Goal: Task Accomplishment & Management: Manage account settings

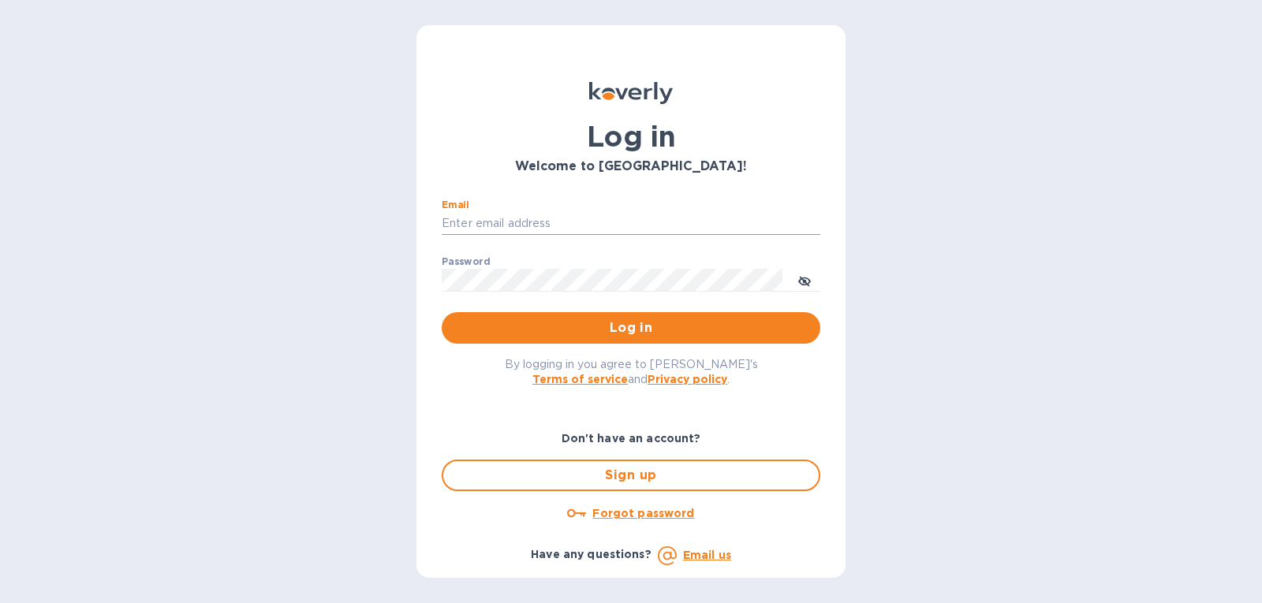
click at [651, 214] on input "Email" at bounding box center [631, 224] width 378 height 24
type input "[PERSON_NAME][EMAIL_ADDRESS][DOMAIN_NAME]"
click at [601, 248] on p "​" at bounding box center [631, 246] width 378 height 18
drag, startPoint x: 615, startPoint y: 215, endPoint x: 423, endPoint y: 228, distance: 192.0
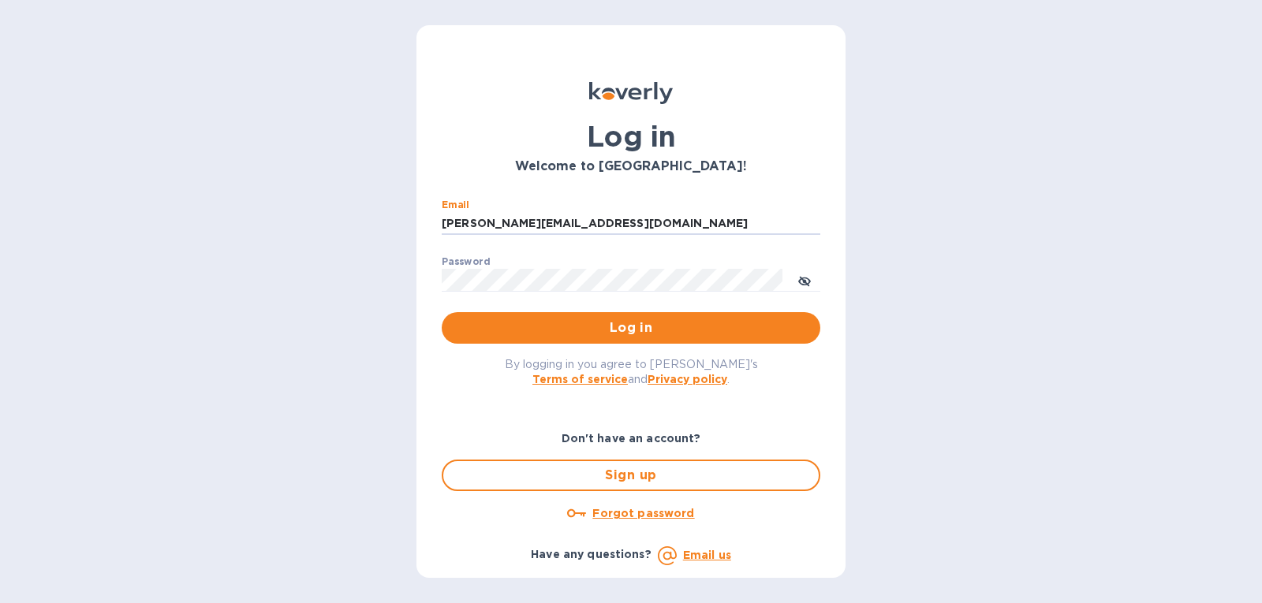
click at [423, 228] on div "Log in Welcome to [GEOGRAPHIC_DATA]! Email [PERSON_NAME][EMAIL_ADDRESS][DOMAIN_…" at bounding box center [630, 301] width 429 height 553
click at [637, 516] on u "Forgot password" at bounding box center [643, 513] width 102 height 13
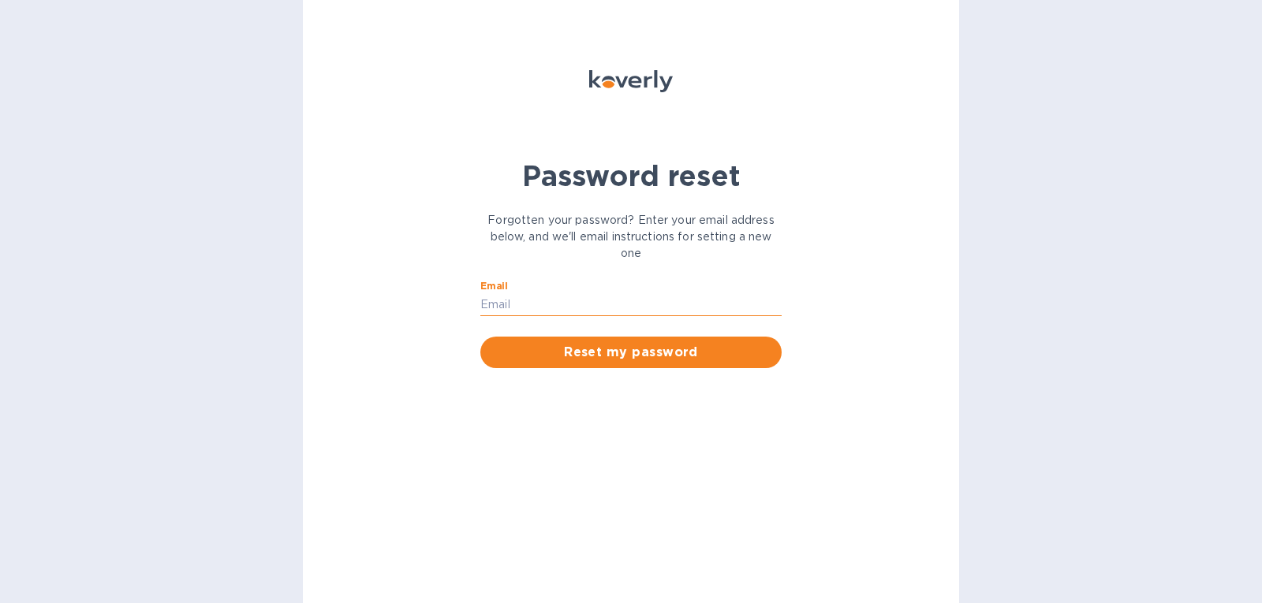
click at [555, 300] on input "Email" at bounding box center [630, 305] width 301 height 24
paste input "[PERSON_NAME][EMAIL_ADDRESS][DOMAIN_NAME]"
type input "[PERSON_NAME][EMAIL_ADDRESS][DOMAIN_NAME]"
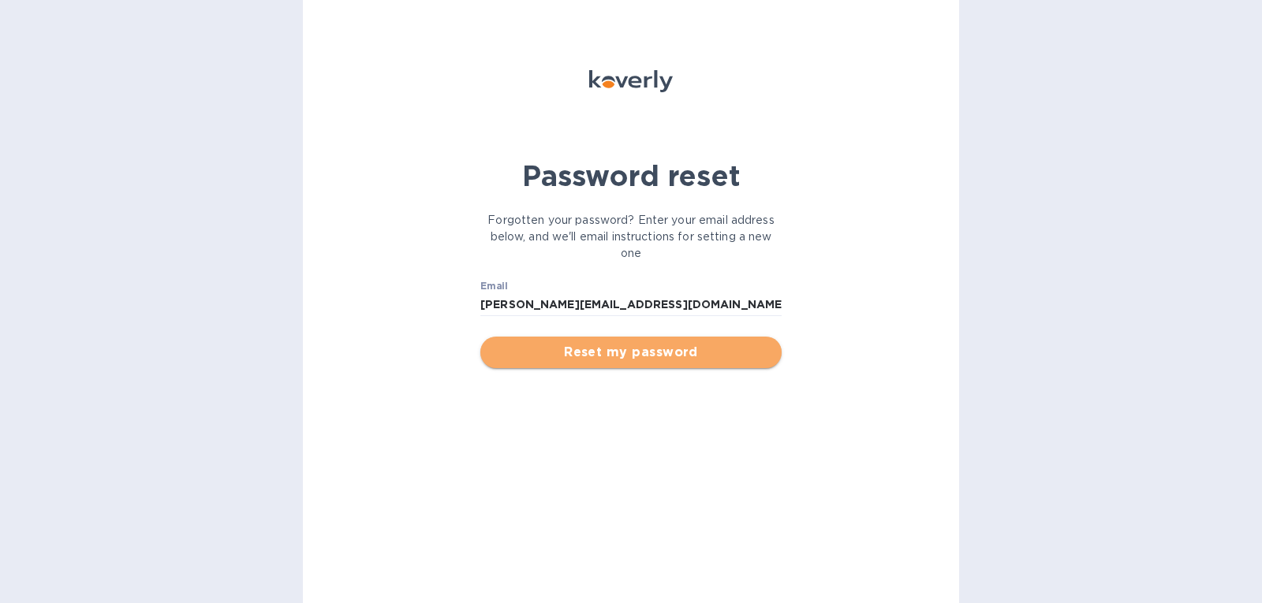
click at [546, 351] on span "Reset my password" at bounding box center [631, 352] width 276 height 19
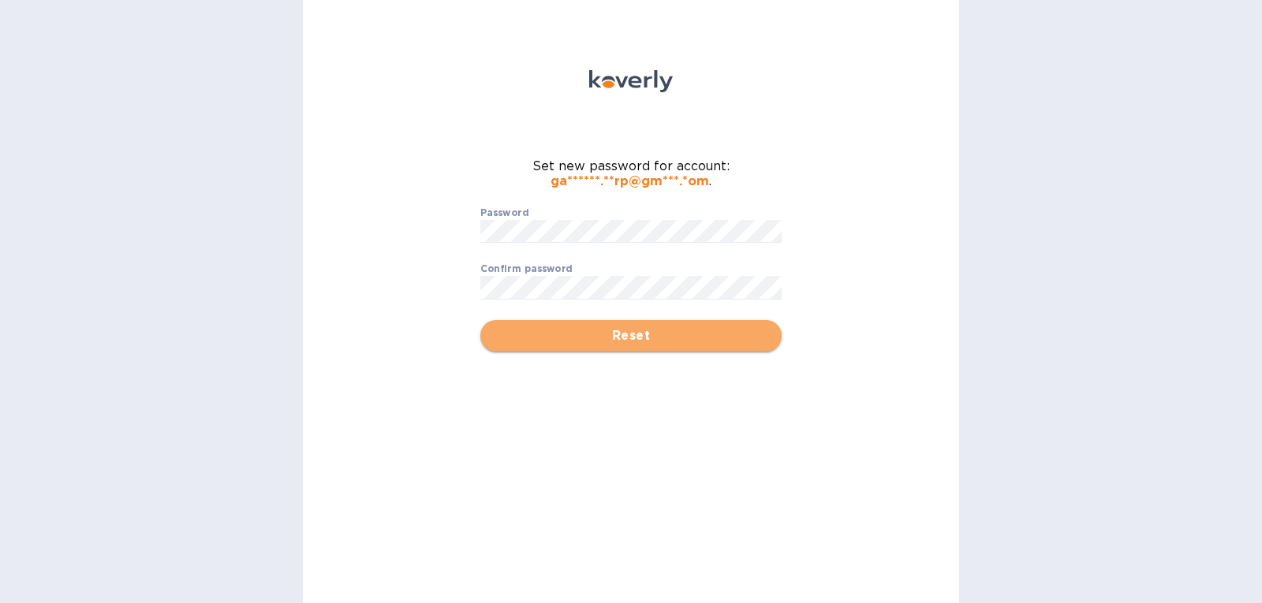
click at [545, 333] on span "Reset" at bounding box center [631, 335] width 276 height 19
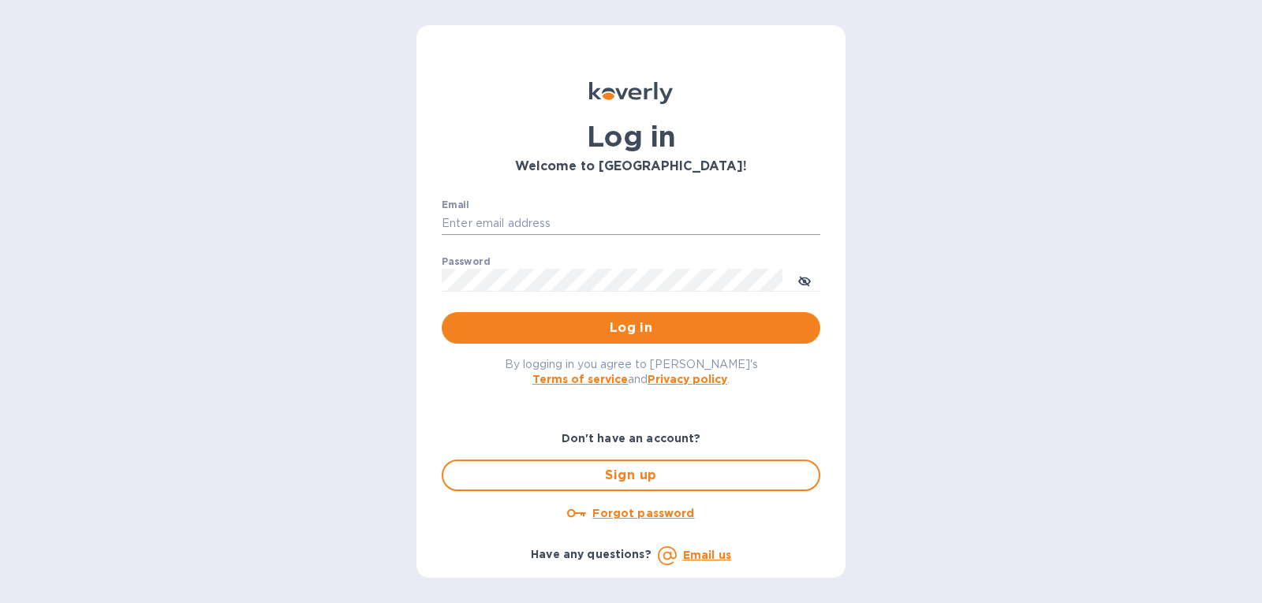
click at [529, 227] on input "Email" at bounding box center [631, 224] width 378 height 24
type input "[PERSON_NAME][EMAIL_ADDRESS][DOMAIN_NAME]"
click at [543, 318] on button "Log in" at bounding box center [631, 328] width 378 height 32
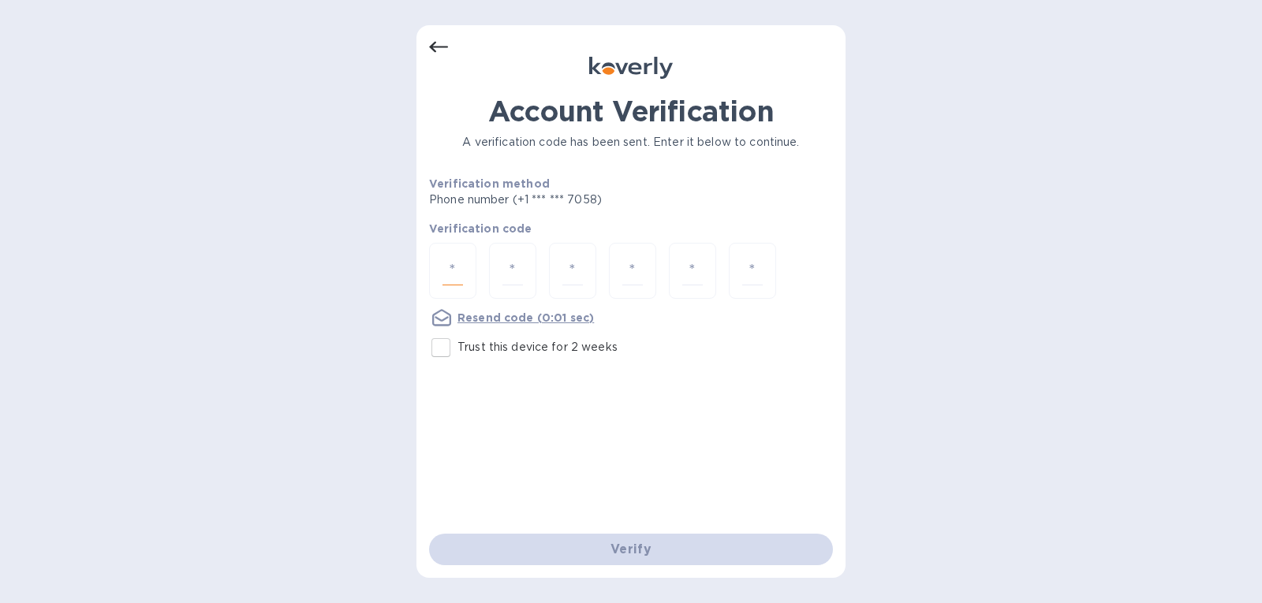
click at [457, 260] on input "number" at bounding box center [452, 270] width 21 height 29
type input "1"
type input "2"
type input "4"
type input "5"
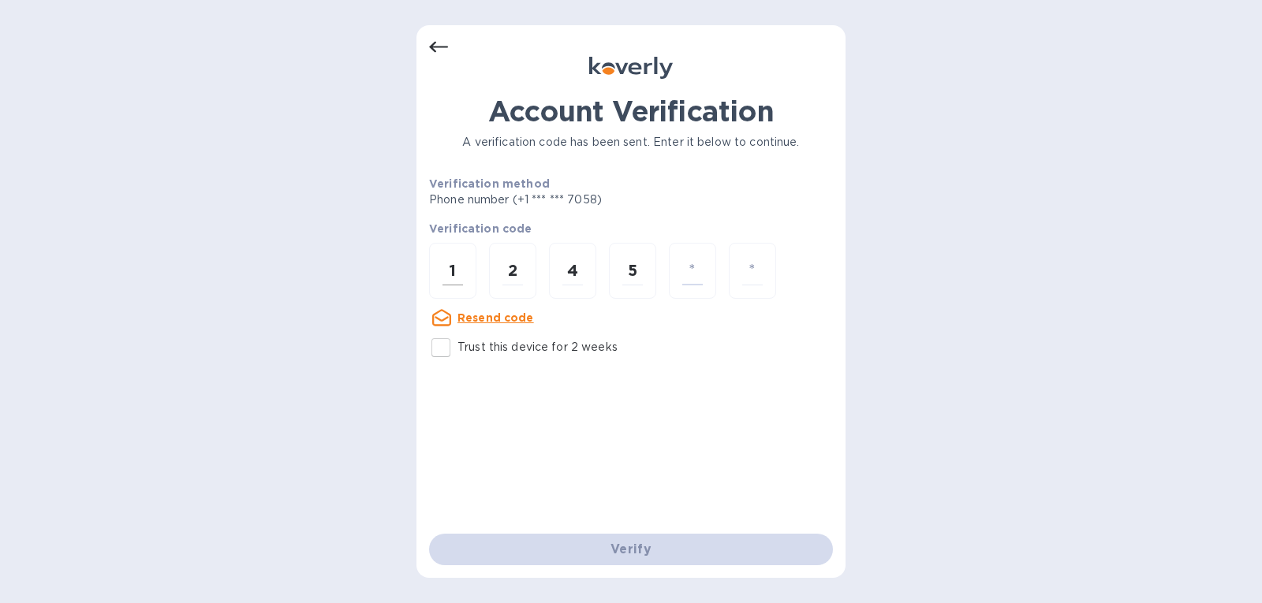
type input "2"
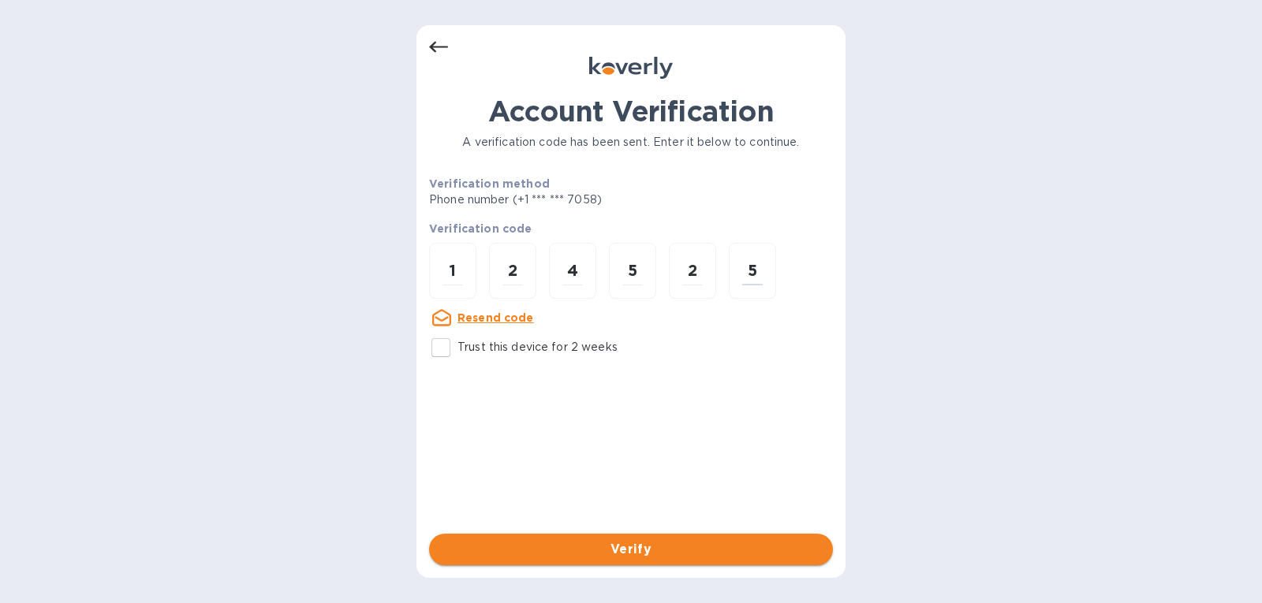
type input "5"
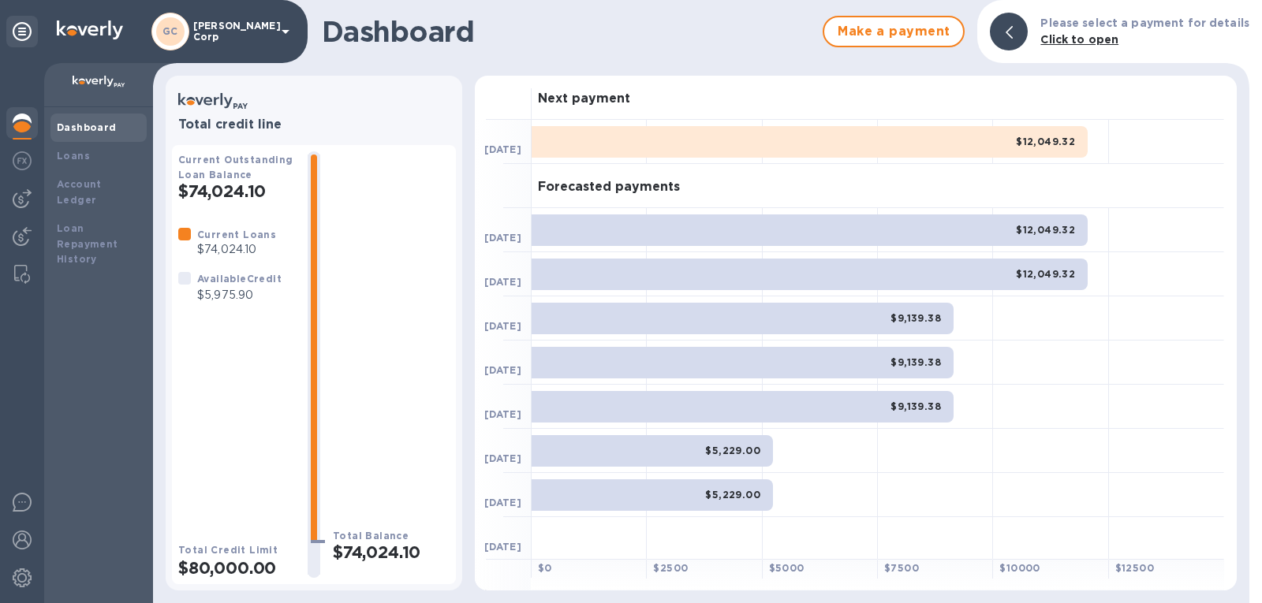
click at [991, 148] on div "$12,049.32" at bounding box center [809, 142] width 556 height 32
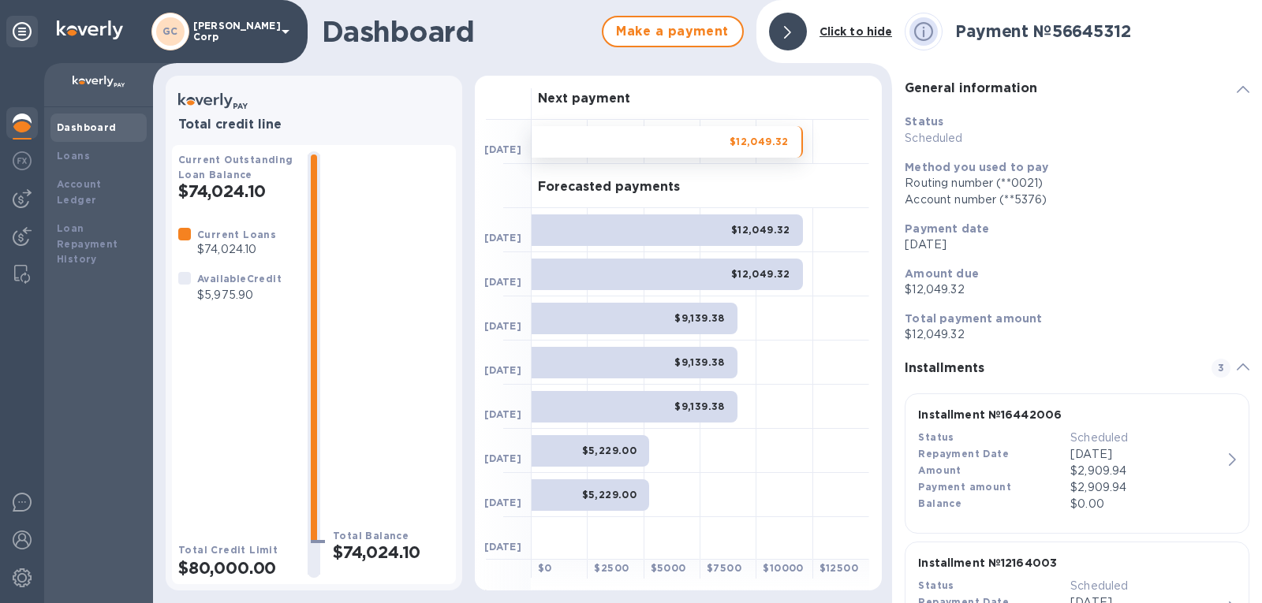
click at [948, 28] on div at bounding box center [923, 31] width 50 height 50
click at [979, 35] on b "Payment № 56645312" at bounding box center [1042, 31] width 175 height 20
click at [979, 37] on b "Payment № 56645312" at bounding box center [1042, 31] width 175 height 20
click at [248, 34] on p "Gatewell Corp" at bounding box center [232, 32] width 79 height 22
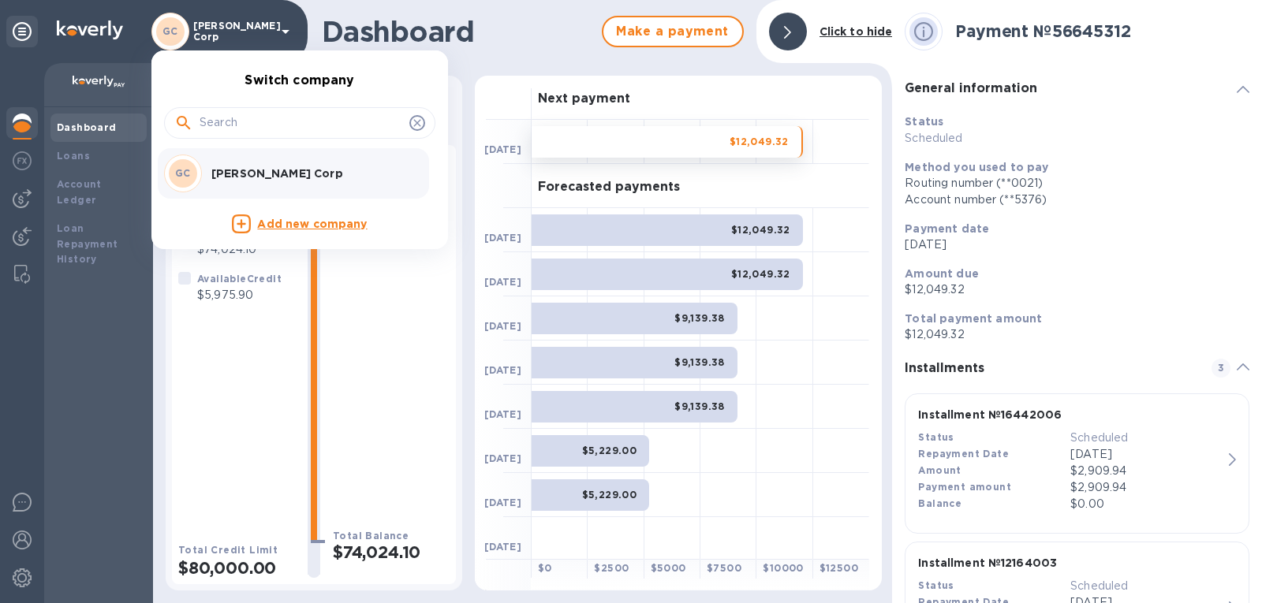
click at [126, 61] on div at bounding box center [631, 301] width 1262 height 603
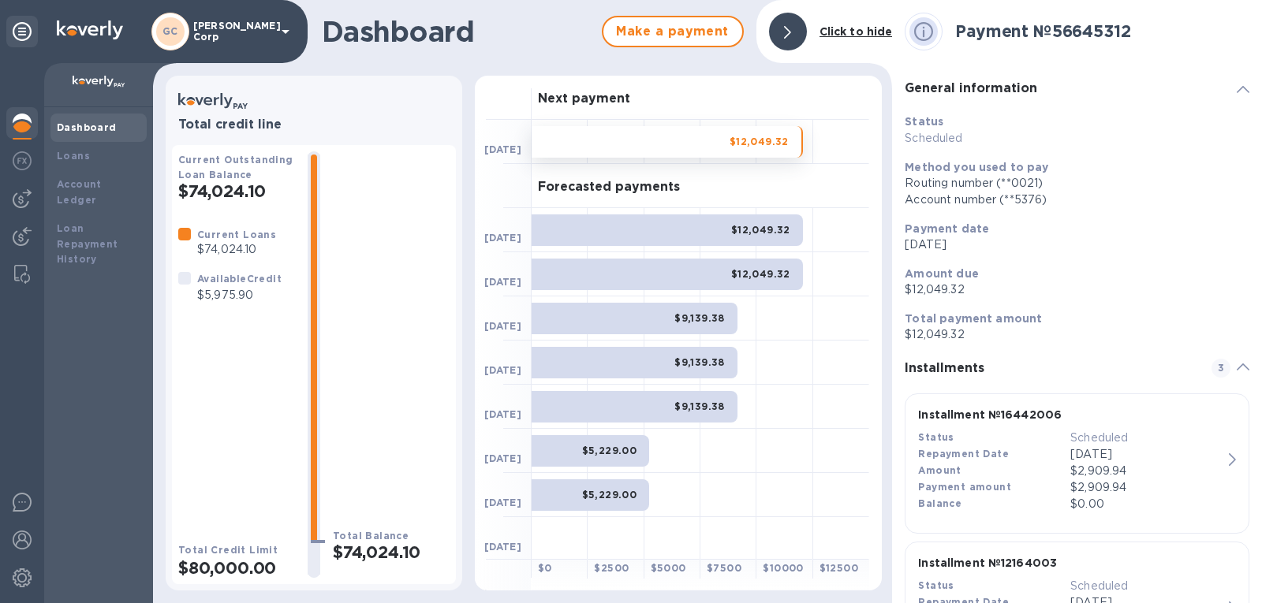
click at [115, 77] on img at bounding box center [99, 82] width 53 height 13
click at [91, 135] on div "Dashboard" at bounding box center [99, 128] width 84 height 16
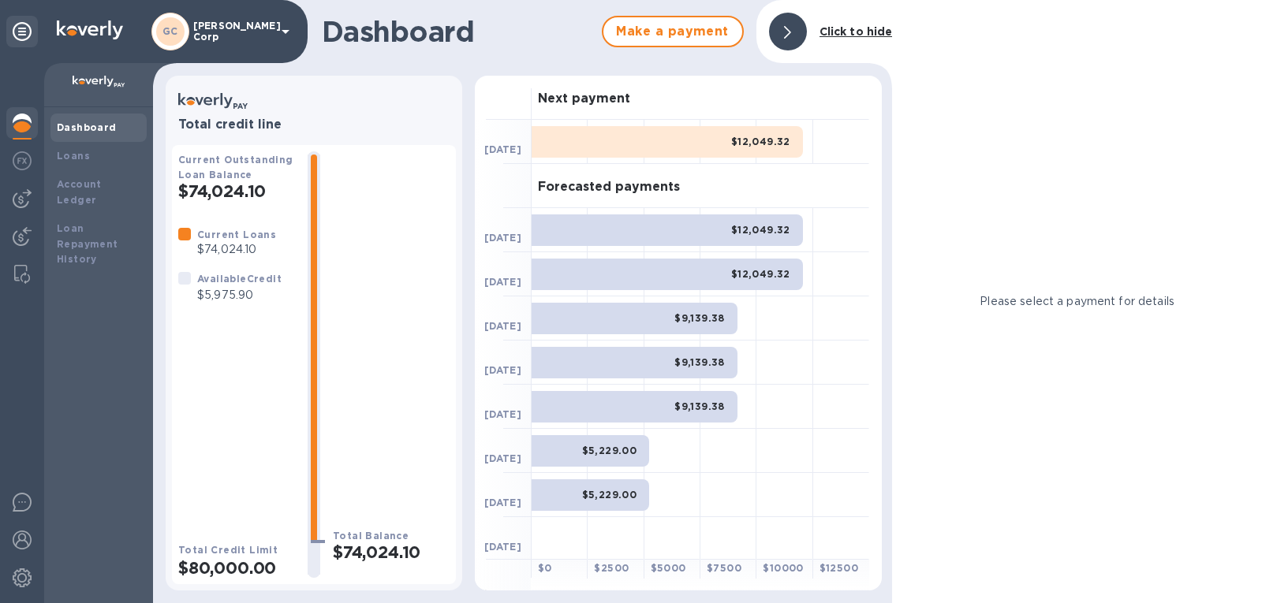
click at [781, 23] on div at bounding box center [788, 32] width 38 height 38
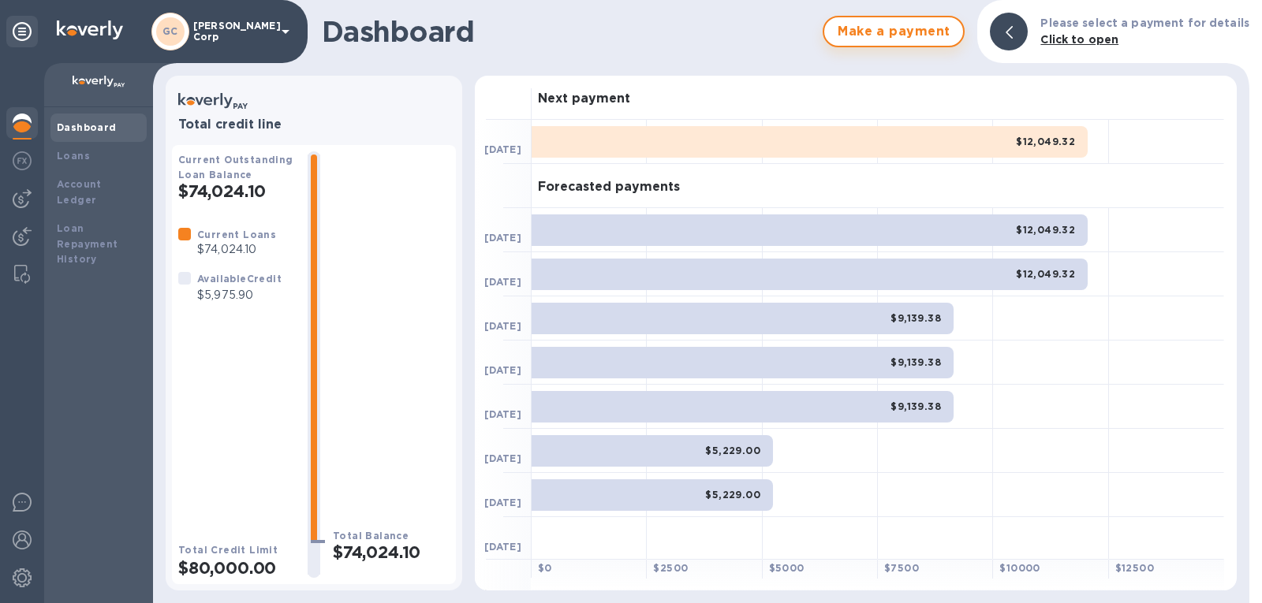
click at [881, 24] on span "Make a payment" at bounding box center [894, 31] width 114 height 19
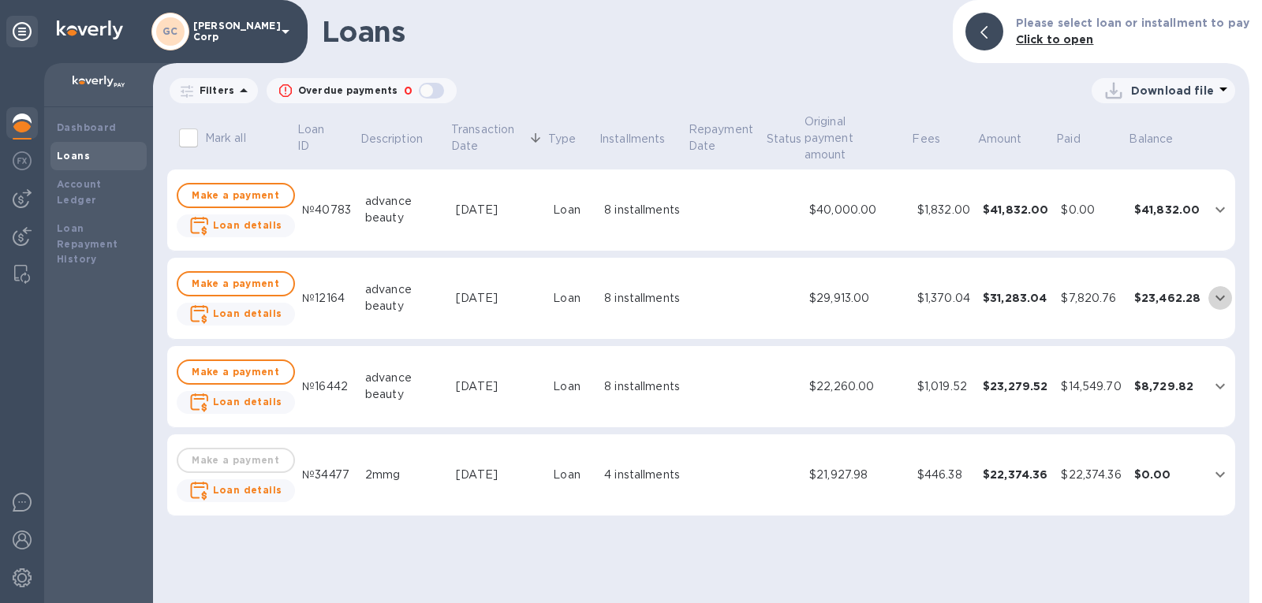
click at [1216, 296] on icon "expand row" at bounding box center [1219, 298] width 19 height 19
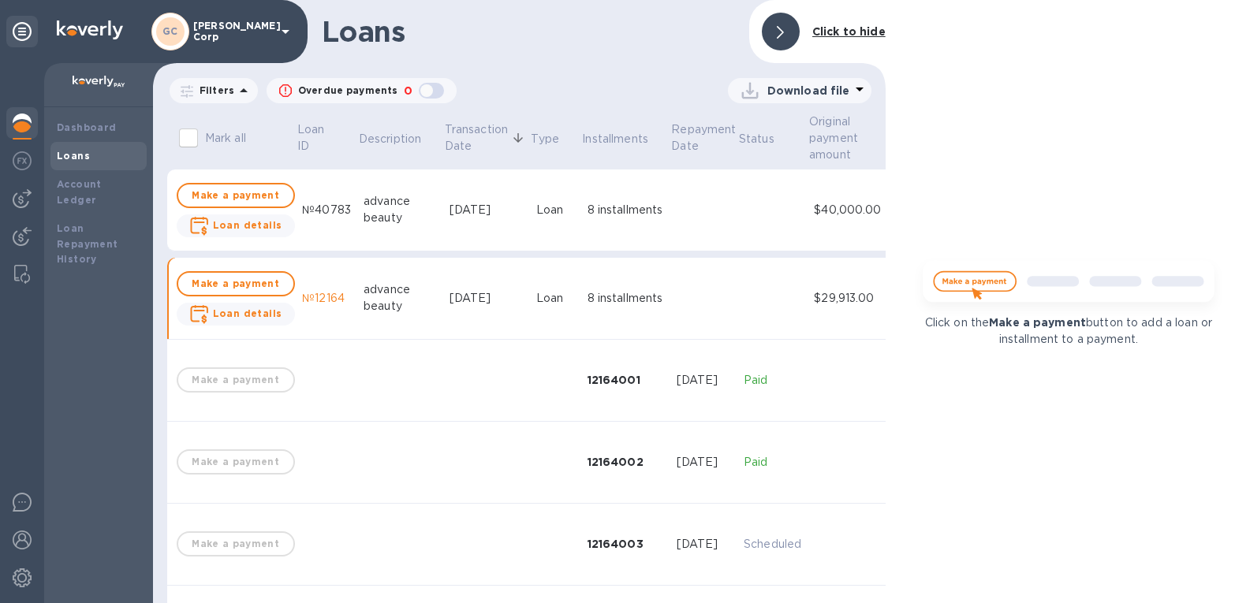
click at [960, 274] on img at bounding box center [1068, 286] width 312 height 62
click at [964, 281] on img at bounding box center [1068, 286] width 312 height 62
click at [215, 211] on td "Make a payment Loan details" at bounding box center [235, 211] width 121 height 82
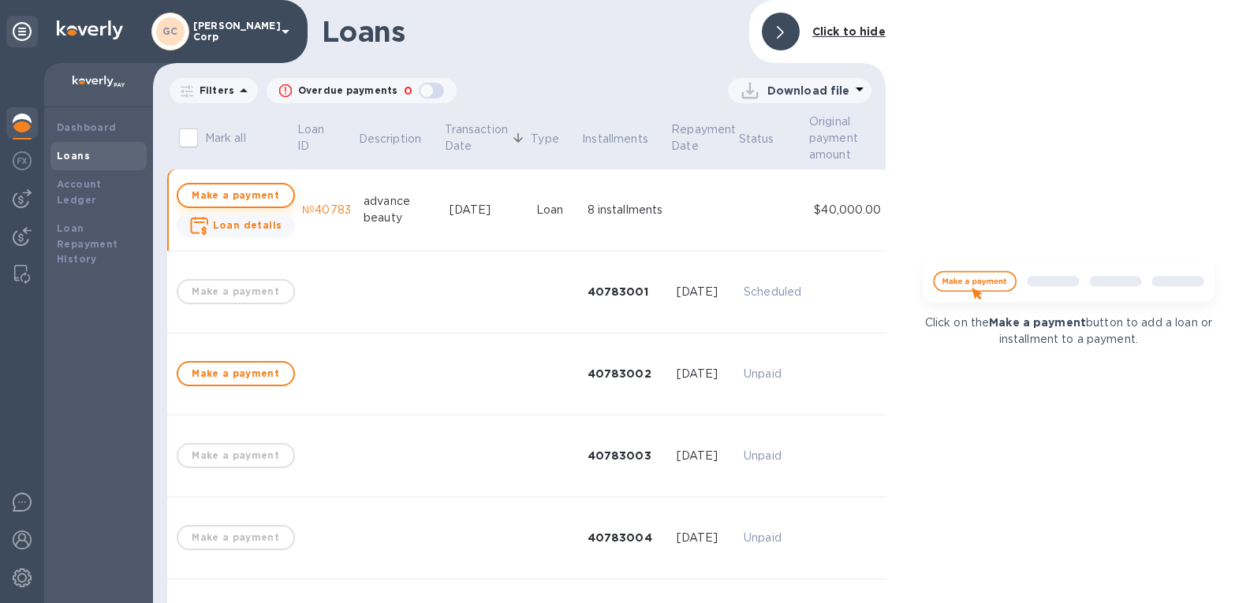
click at [213, 194] on span "Make a payment" at bounding box center [236, 195] width 90 height 19
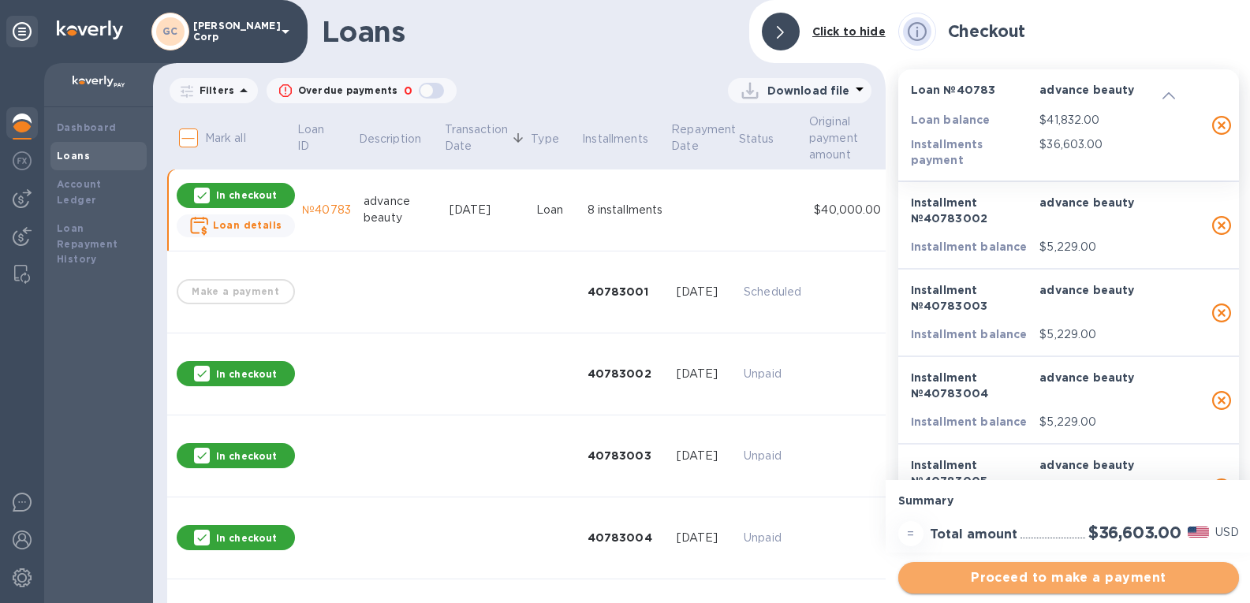
click at [970, 584] on span "Proceed to make a payment" at bounding box center [1068, 577] width 315 height 19
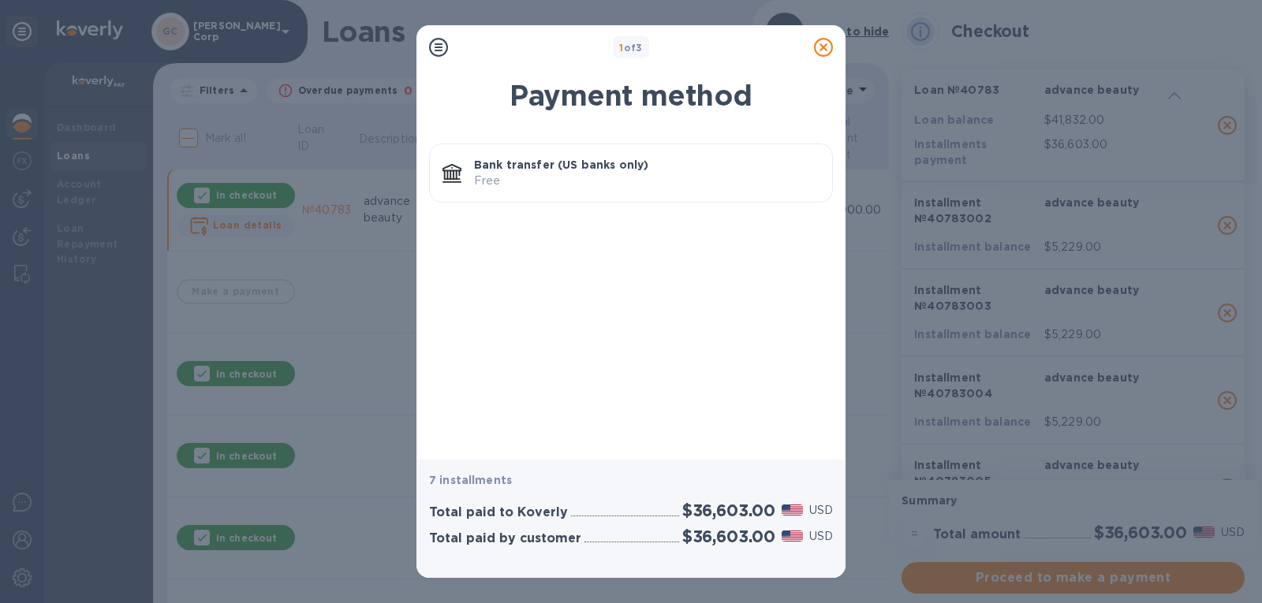
click at [659, 169] on p "Bank transfer (US banks only)" at bounding box center [646, 165] width 345 height 16
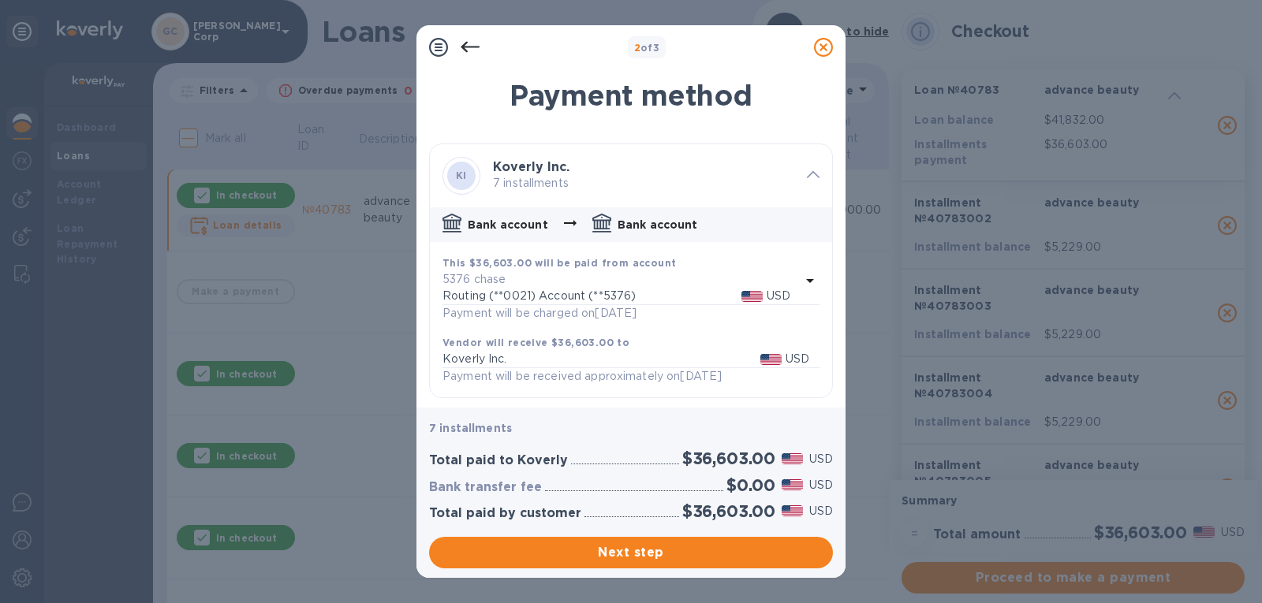
click at [816, 44] on icon at bounding box center [823, 47] width 19 height 19
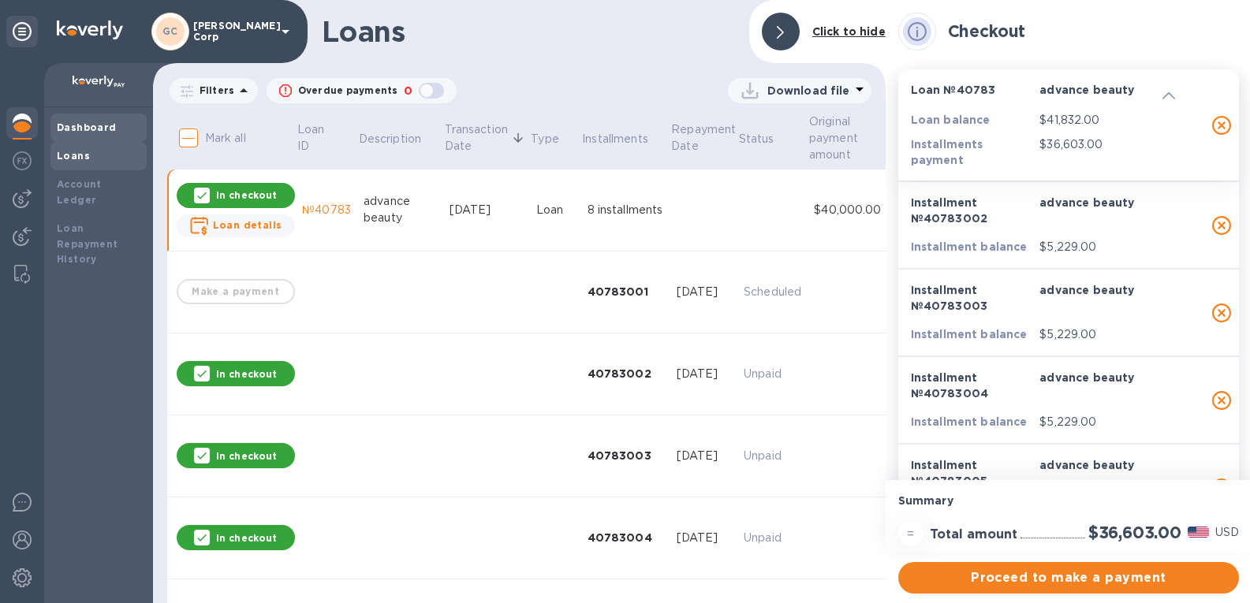
click at [100, 122] on b "Dashboard" at bounding box center [87, 127] width 60 height 12
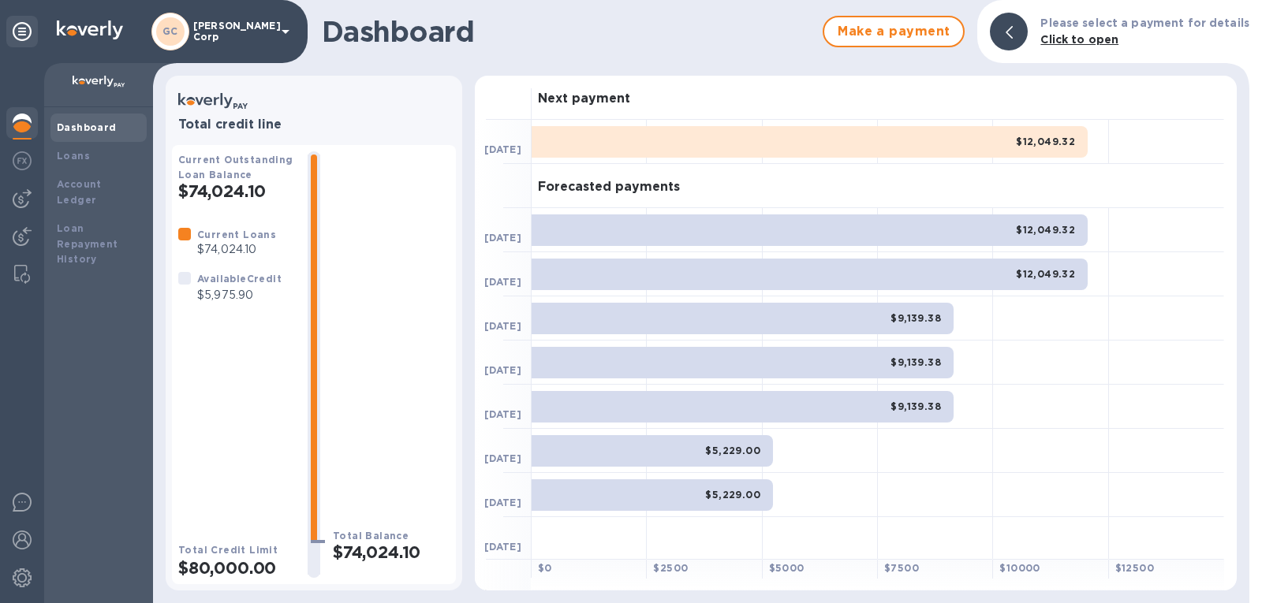
click at [679, 140] on div "$12,049.32" at bounding box center [809, 142] width 556 height 32
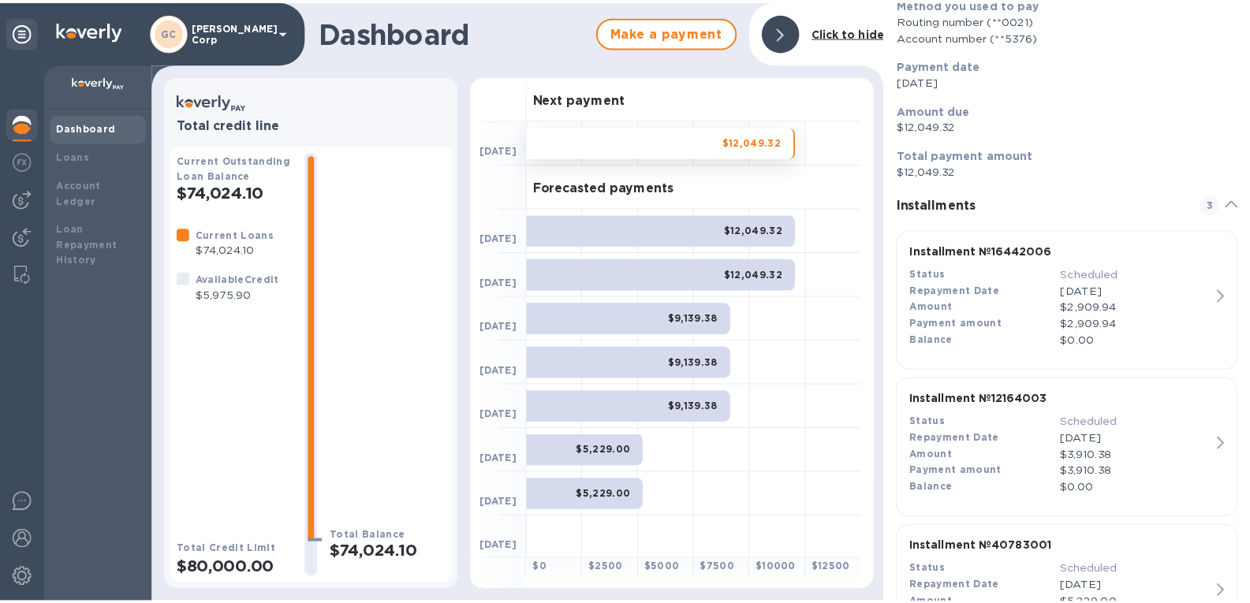
scroll to position [166, 0]
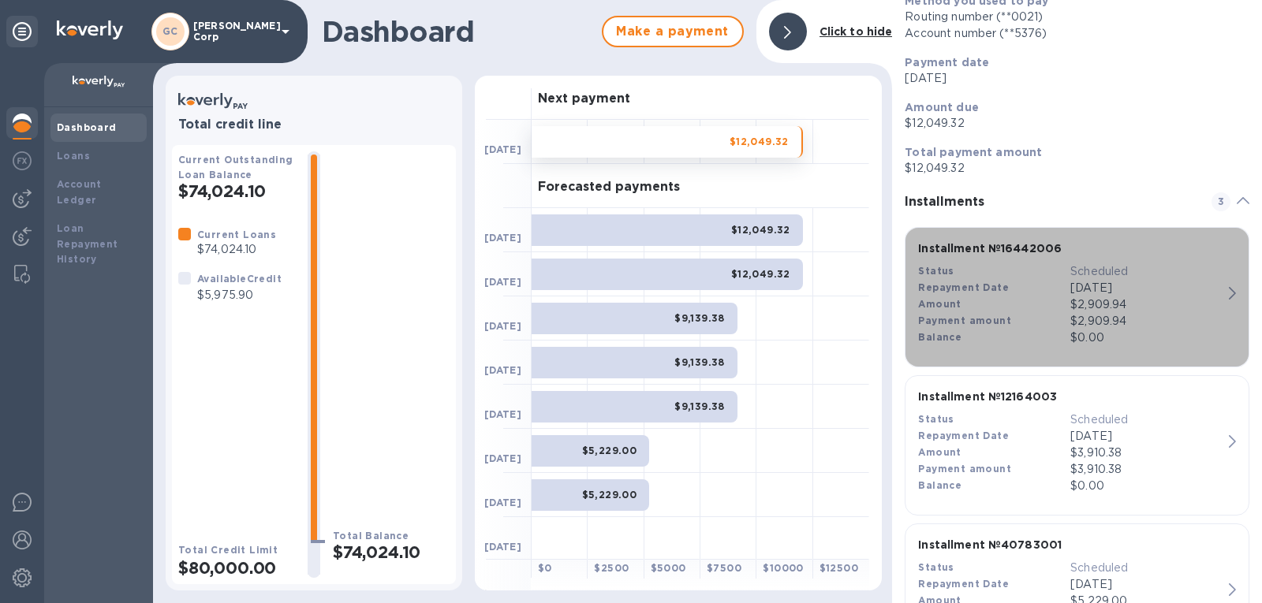
click at [1221, 291] on div "Installment № 16442006 Status Scheduled Repayment Date Sep 16, 2025 Amount $2,9…" at bounding box center [1069, 293] width 317 height 118
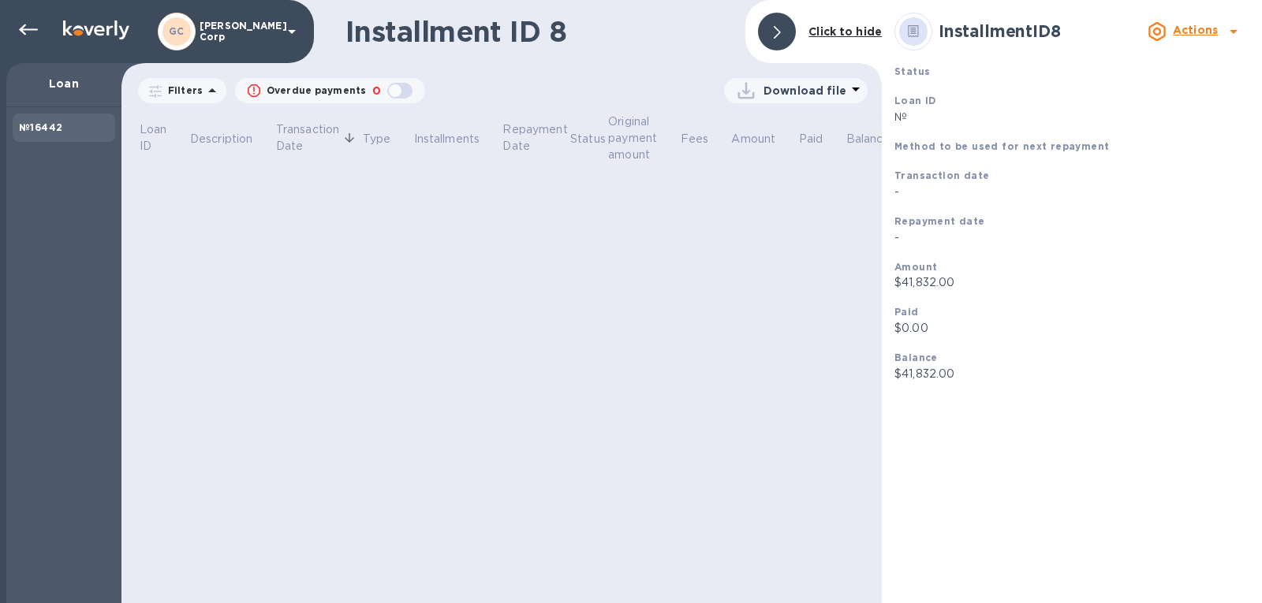
click at [1221, 296] on div "Amount $41,832.00" at bounding box center [1071, 275] width 367 height 46
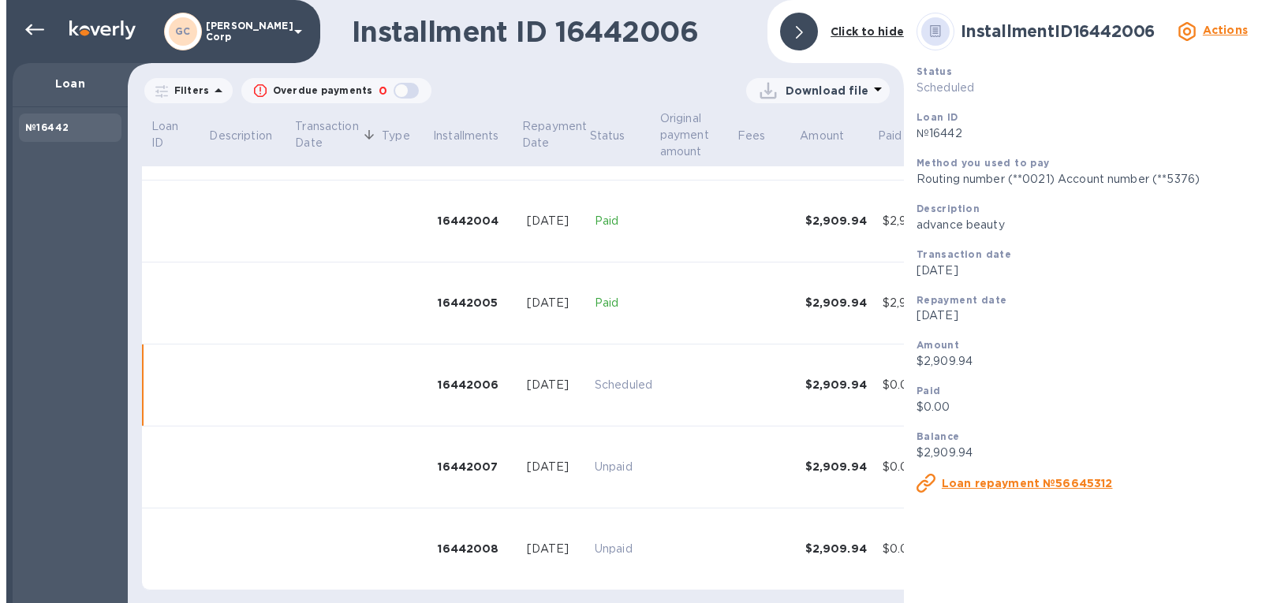
scroll to position [329, 0]
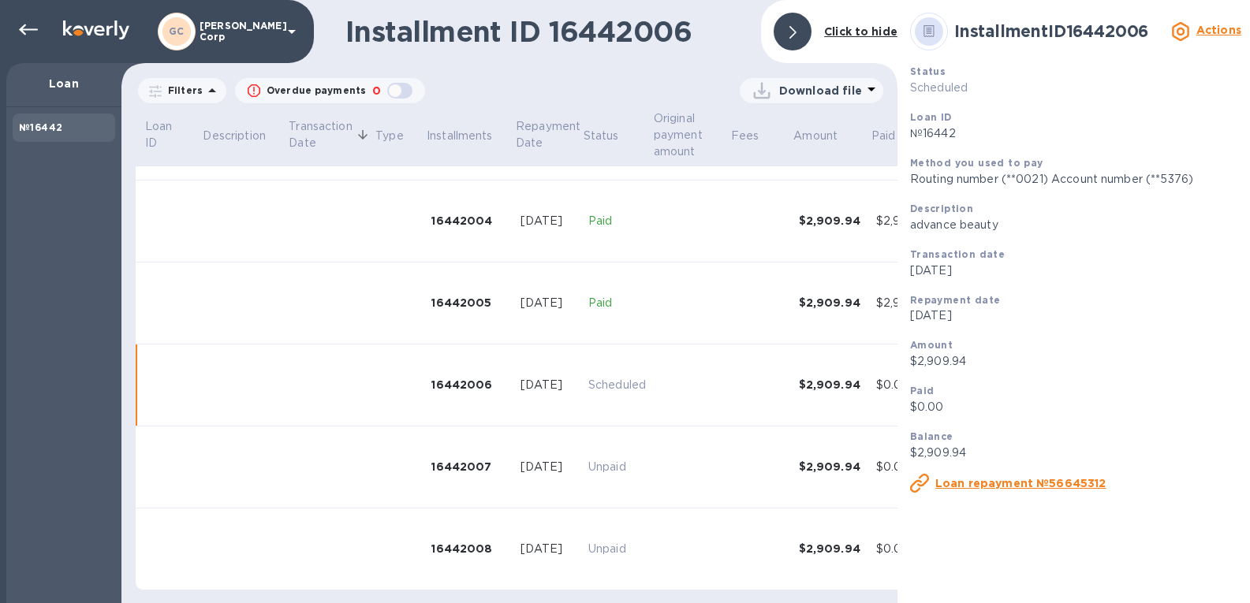
click at [693, 377] on td at bounding box center [690, 386] width 77 height 82
click at [758, 382] on td at bounding box center [760, 386] width 62 height 82
click at [613, 385] on td "Scheduled" at bounding box center [617, 386] width 70 height 82
click at [1001, 484] on u "Loan repayment №56645312" at bounding box center [1020, 483] width 171 height 13
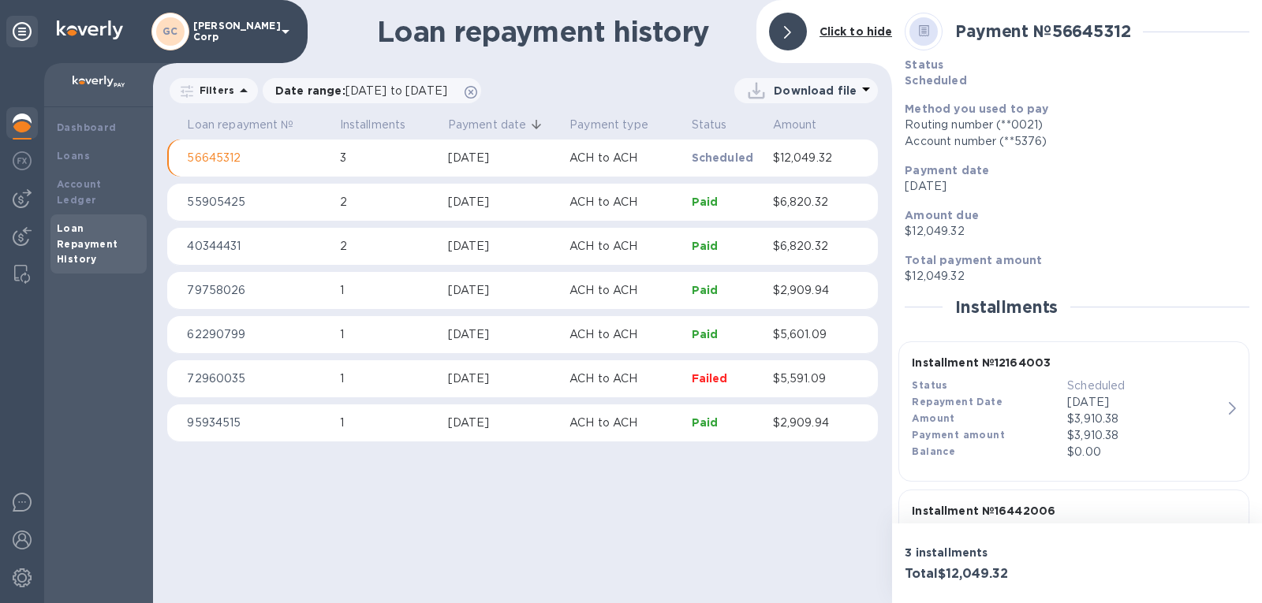
click at [726, 154] on p "Scheduled" at bounding box center [725, 158] width 69 height 16
click at [209, 159] on p "56645312" at bounding box center [257, 158] width 140 height 17
click at [210, 159] on p "56645312" at bounding box center [257, 158] width 140 height 17
click at [235, 162] on p "56645312" at bounding box center [257, 158] width 140 height 17
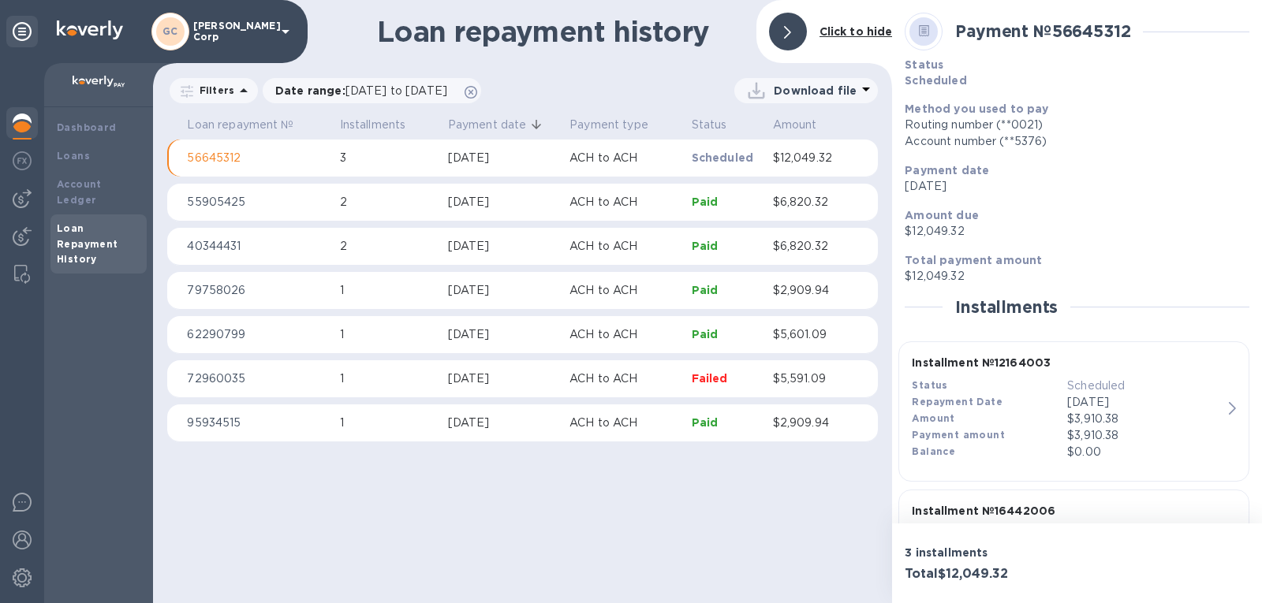
click at [300, 161] on p "56645312" at bounding box center [257, 158] width 140 height 17
click at [205, 163] on p "56645312" at bounding box center [257, 158] width 140 height 17
